Goal: Information Seeking & Learning: Learn about a topic

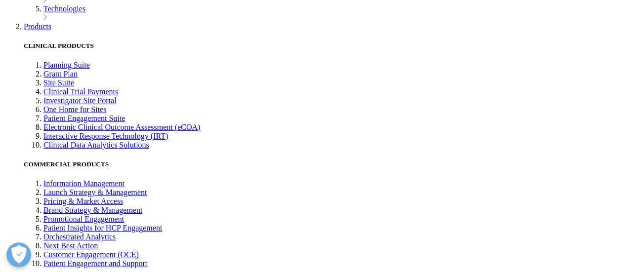
scroll to position [5427, 0]
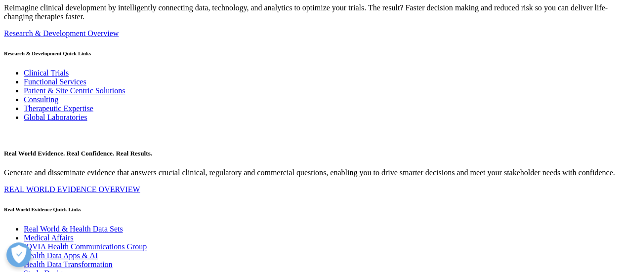
scroll to position [5205, 0]
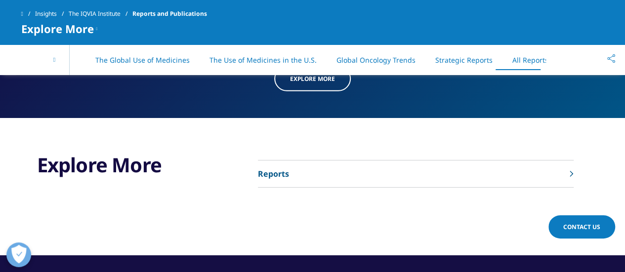
click at [572, 170] on div at bounding box center [571, 174] width 3 height 9
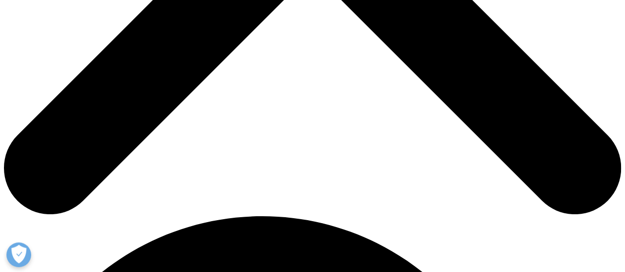
scroll to position [418, 0]
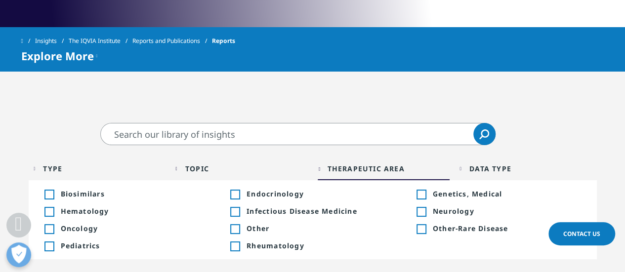
click at [238, 193] on div "Toggle" at bounding box center [234, 194] width 9 height 9
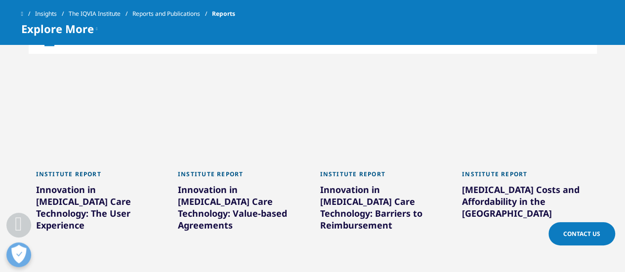
scroll to position [524, 0]
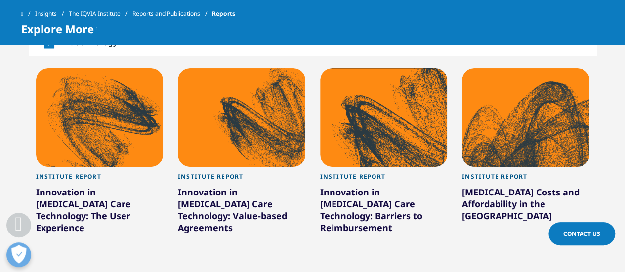
click at [118, 161] on div at bounding box center [100, 117] width 128 height 99
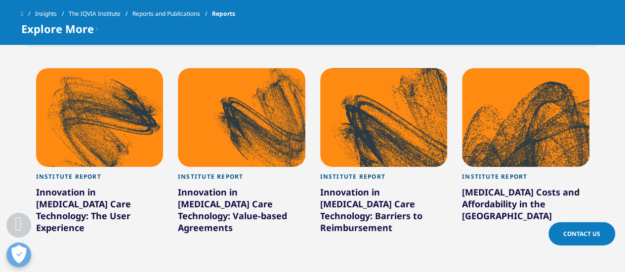
click at [118, 134] on div at bounding box center [100, 117] width 128 height 99
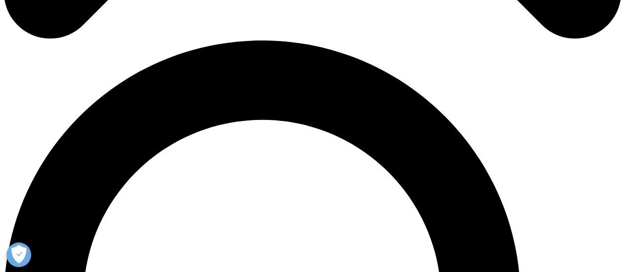
scroll to position [595, 0]
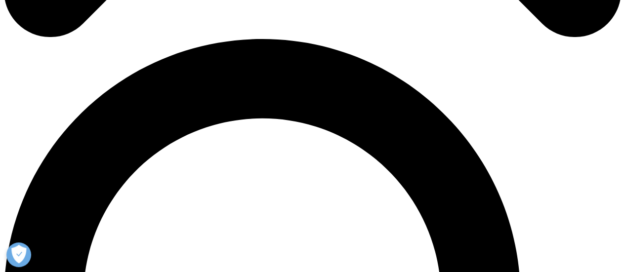
drag, startPoint x: 0, startPoint y: 0, endPoint x: 126, endPoint y: 146, distance: 192.4
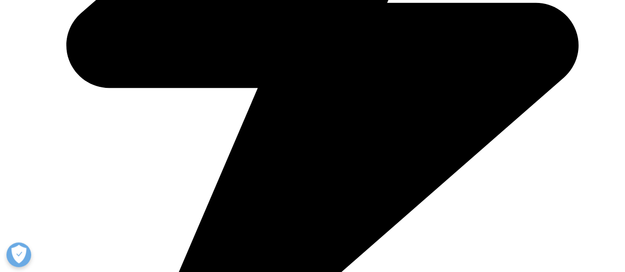
scroll to position [1578, 0]
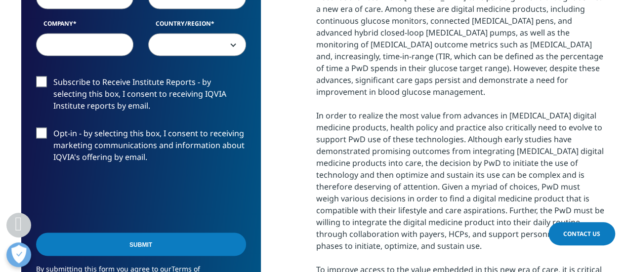
scroll to position [682, 0]
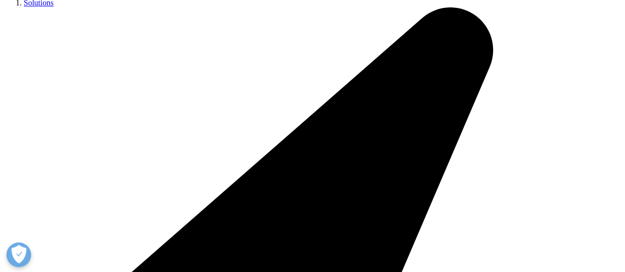
scroll to position [241, 0]
